Goal: Task Accomplishment & Management: Complete application form

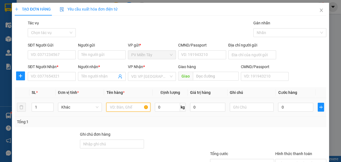
click at [113, 108] on input "text" at bounding box center [128, 107] width 44 height 9
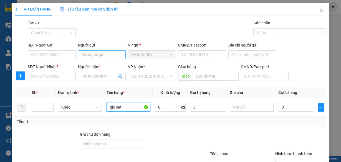
type input "gio sat"
click at [95, 54] on input "Người gửi" at bounding box center [102, 55] width 48 height 9
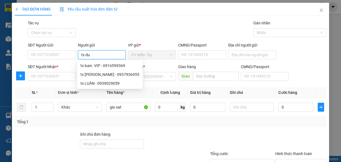
type input "tx duy"
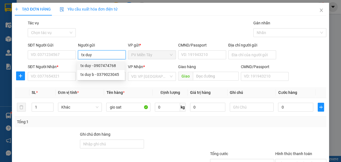
click at [98, 63] on div "tx duy - 0907474768" at bounding box center [101, 66] width 41 height 6
type input "0907474768"
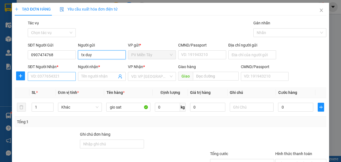
type input "tx duy"
click at [56, 76] on input "SĐT Người Nhận *" at bounding box center [52, 76] width 48 height 9
type input "0918538141"
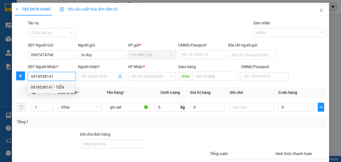
click at [51, 85] on div "0918538141 - TIẾN" at bounding box center [51, 87] width 41 height 6
type input "0949644252"
type input "TIẾN"
type input "vedan"
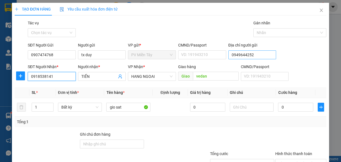
type input "0918538141"
click at [258, 54] on input "0949644252" at bounding box center [252, 55] width 48 height 9
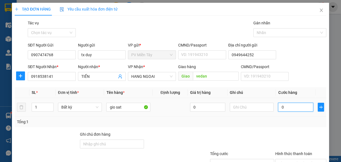
click at [296, 108] on input "0" at bounding box center [295, 107] width 35 height 9
type input "4"
type input "40"
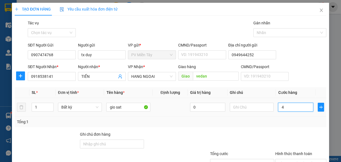
type input "40"
type input "40.000"
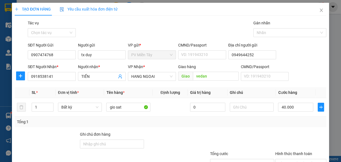
click at [288, 128] on div "Transit Pickup Surcharge Ids Transit Deliver Surcharge Ids Transit Deliver Surc…" at bounding box center [171, 107] width 312 height 175
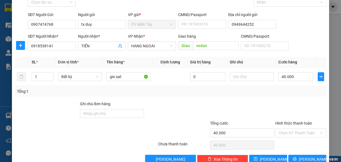
scroll to position [42, 0]
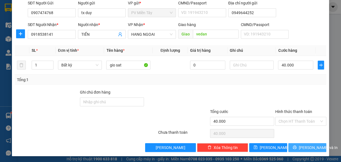
click at [298, 149] on button "[PERSON_NAME] và In" at bounding box center [307, 148] width 38 height 9
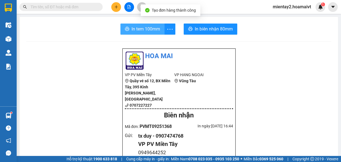
click at [140, 26] on span "In tem 100mm" at bounding box center [146, 29] width 29 height 7
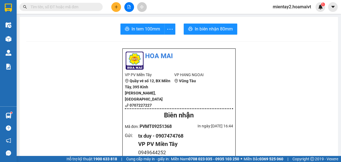
click at [115, 4] on button at bounding box center [116, 7] width 10 height 10
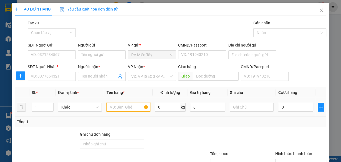
click at [117, 105] on input "text" at bounding box center [128, 107] width 44 height 9
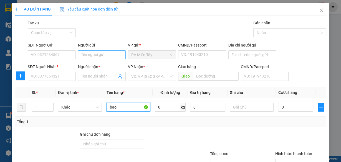
type input "bao"
click at [91, 51] on input "Người gửi" at bounding box center [102, 55] width 48 height 9
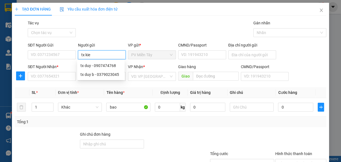
type input "tx kiet"
click at [93, 66] on div "tx KIET - 0933309710" at bounding box center [101, 66] width 41 height 6
type input "0933309710"
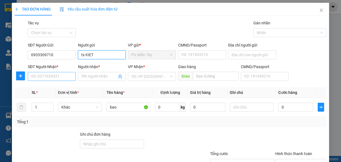
type input "tx KIET"
click at [40, 74] on input "SĐT Người Nhận *" at bounding box center [52, 76] width 48 height 9
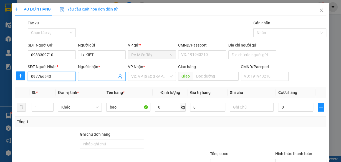
type input "0977665439"
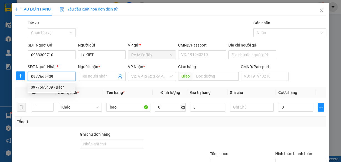
click at [53, 89] on div "0977665439 - Bách" at bounding box center [51, 87] width 41 height 6
type input "0977878015 tien"
type input "Bách"
type input "cai mep"
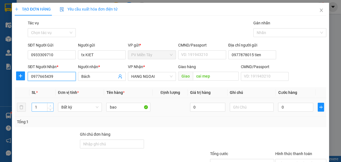
type input "0977665439"
type input "2"
click at [50, 105] on icon "up" at bounding box center [50, 106] width 2 height 2
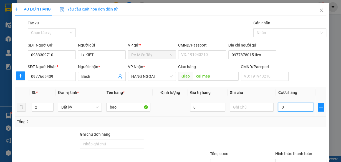
click at [300, 106] on input "0" at bounding box center [295, 107] width 35 height 9
type input "1"
type input "10"
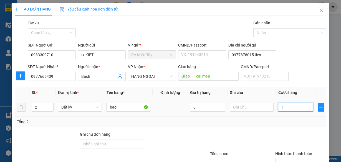
type input "10"
type input "100"
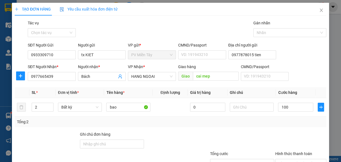
type input "100.000"
click at [290, 125] on div "Tổng: 2" at bounding box center [171, 122] width 312 height 11
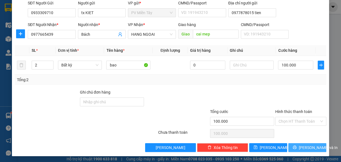
click at [305, 148] on span "[PERSON_NAME] và In" at bounding box center [318, 148] width 39 height 6
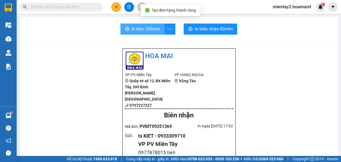
click at [141, 27] on span "In tem 100mm" at bounding box center [146, 29] width 29 height 7
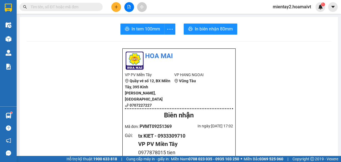
click at [116, 7] on icon "plus" at bounding box center [116, 6] width 0 height 3
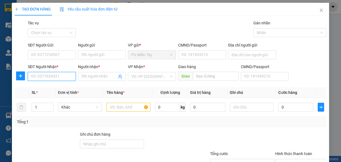
click at [62, 75] on input "SĐT Người Nhận *" at bounding box center [52, 76] width 48 height 9
type input "6773"
click at [55, 87] on div "0932176773 - hùng" at bounding box center [51, 87] width 41 height 6
type input "0773998393 phuoc"
type input "0932176773"
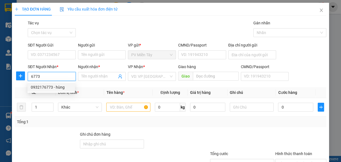
type input "hùng"
type input "67"
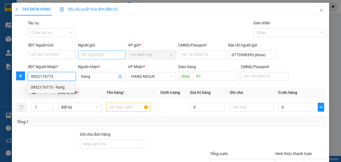
type input "0932176773"
click at [90, 54] on input "Người gửi" at bounding box center [102, 55] width 48 height 9
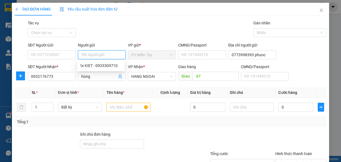
type input "t"
click at [96, 64] on div "tx KIET - 0933309710" at bounding box center [101, 66] width 41 height 6
type input "0933309710"
type input "tx KIET"
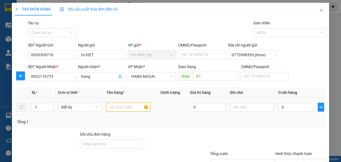
click at [127, 107] on input "text" at bounding box center [128, 107] width 44 height 9
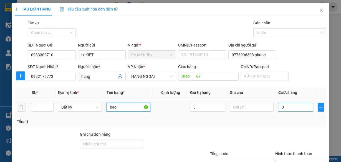
type input "bao"
type input "4"
type input "40"
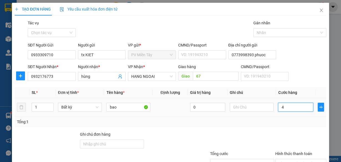
type input "40"
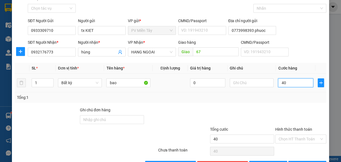
scroll to position [42, 0]
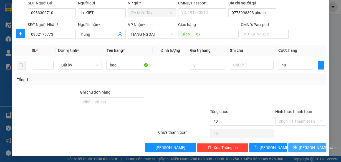
type input "40.000"
click at [305, 146] on span "[PERSON_NAME] và In" at bounding box center [318, 148] width 39 height 6
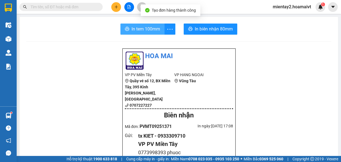
click at [137, 26] on span "In tem 100mm" at bounding box center [146, 29] width 29 height 7
drag, startPoint x: 154, startPoint y: 28, endPoint x: 218, endPoint y: 23, distance: 64.9
click at [154, 28] on span "In tem 100mm" at bounding box center [146, 29] width 29 height 7
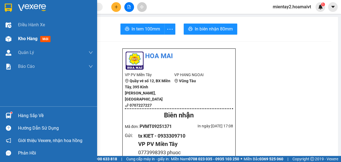
click at [22, 37] on span "Kho hàng" at bounding box center [27, 38] width 19 height 5
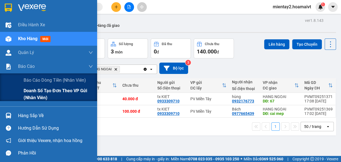
click at [44, 92] on span "Doanh số tạo đơn theo VP gửi (nhân viên)" at bounding box center [58, 94] width 69 height 14
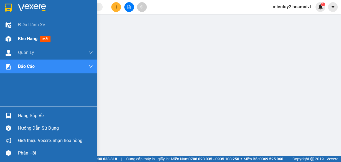
click at [22, 40] on span "Kho hàng" at bounding box center [27, 38] width 19 height 5
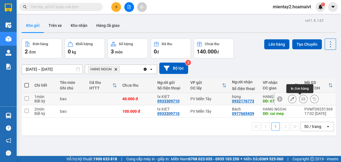
click at [301, 99] on icon at bounding box center [303, 99] width 4 height 4
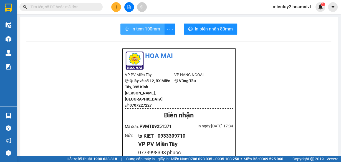
click at [132, 27] on span "In tem 100mm" at bounding box center [146, 29] width 29 height 7
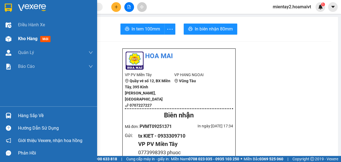
click at [23, 41] on span "Kho hàng" at bounding box center [27, 38] width 19 height 5
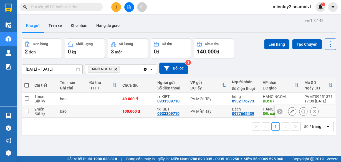
click at [300, 109] on button at bounding box center [304, 112] width 8 height 10
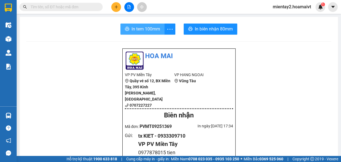
click at [143, 32] on span "In tem 100mm" at bounding box center [146, 29] width 29 height 7
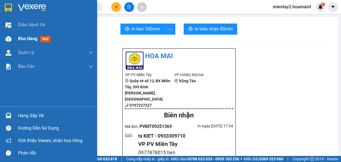
click at [25, 39] on span "Kho hàng" at bounding box center [27, 38] width 19 height 5
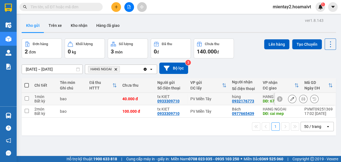
click at [116, 98] on td at bounding box center [103, 99] width 33 height 12
checkbox input "true"
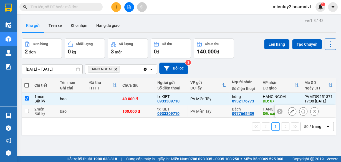
click at [100, 114] on td at bounding box center [103, 111] width 33 height 12
checkbox input "true"
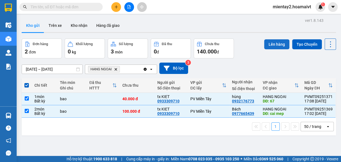
click at [273, 42] on button "Lên hàng" at bounding box center [276, 44] width 25 height 10
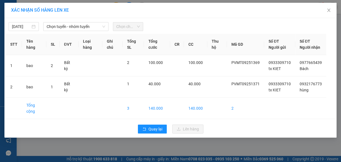
click at [72, 21] on div "12/09/2025 Chọn tuyến - nhóm tuyến Chọn chuyến" at bounding box center [171, 25] width 330 height 12
click at [70, 26] on span "Chọn tuyến - nhóm tuyến" at bounding box center [76, 26] width 59 height 8
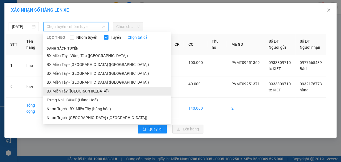
click at [73, 91] on li "BX Miền Tây (Hàng Ngoài)" at bounding box center [107, 91] width 128 height 9
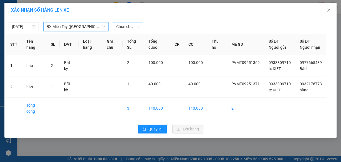
click at [129, 26] on span "Chọn chuyến" at bounding box center [128, 26] width 24 height 8
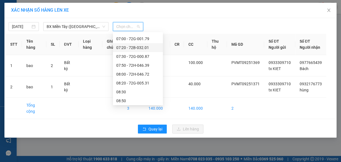
scroll to position [67, 0]
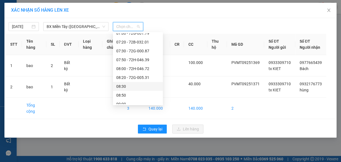
click at [133, 88] on div "08:30" at bounding box center [137, 87] width 43 height 6
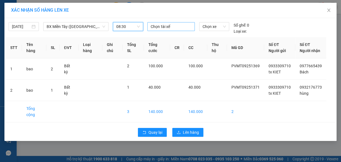
click at [163, 29] on div at bounding box center [171, 26] width 44 height 7
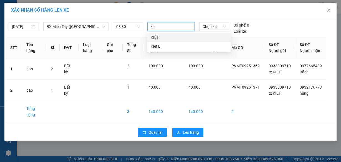
type input "kiet"
click at [162, 37] on div "KIỆT" at bounding box center [189, 37] width 77 height 6
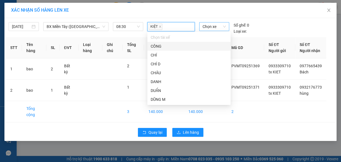
click at [203, 25] on span "Chọn xe" at bounding box center [214, 26] width 23 height 8
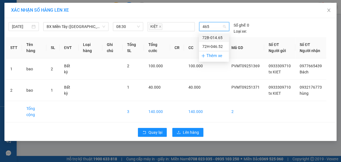
type input "4652"
click at [217, 36] on div "72H-046.52" at bounding box center [213, 38] width 23 height 6
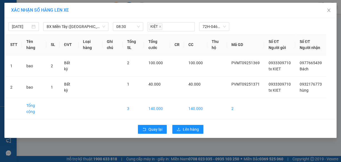
click at [190, 137] on div "Quay lại Lên hàng" at bounding box center [171, 129] width 330 height 14
click at [194, 133] on span "Lên hàng" at bounding box center [191, 130] width 16 height 6
